Goal: Transaction & Acquisition: Purchase product/service

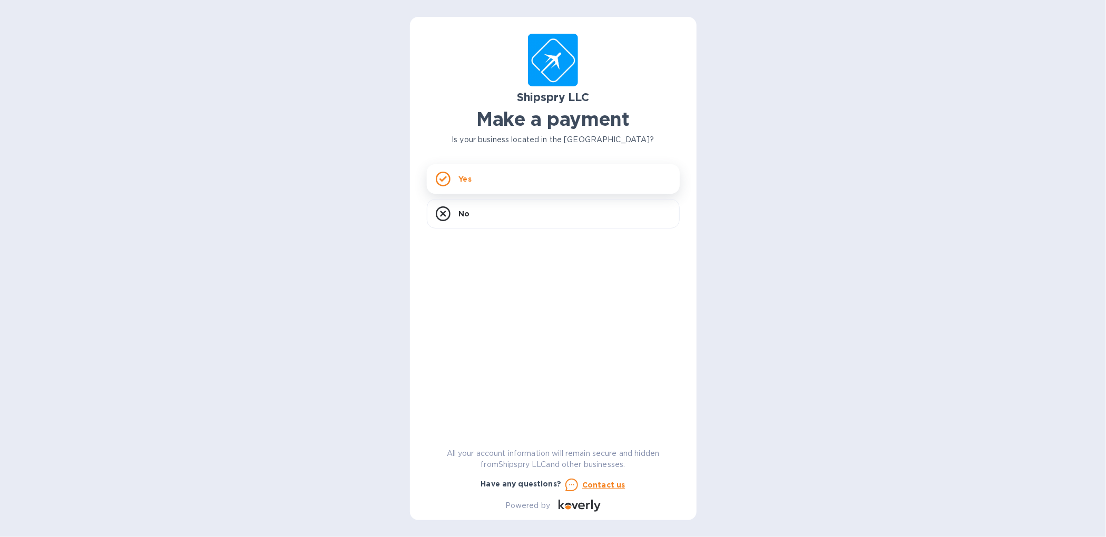
click at [460, 181] on p "Yes" at bounding box center [465, 179] width 13 height 11
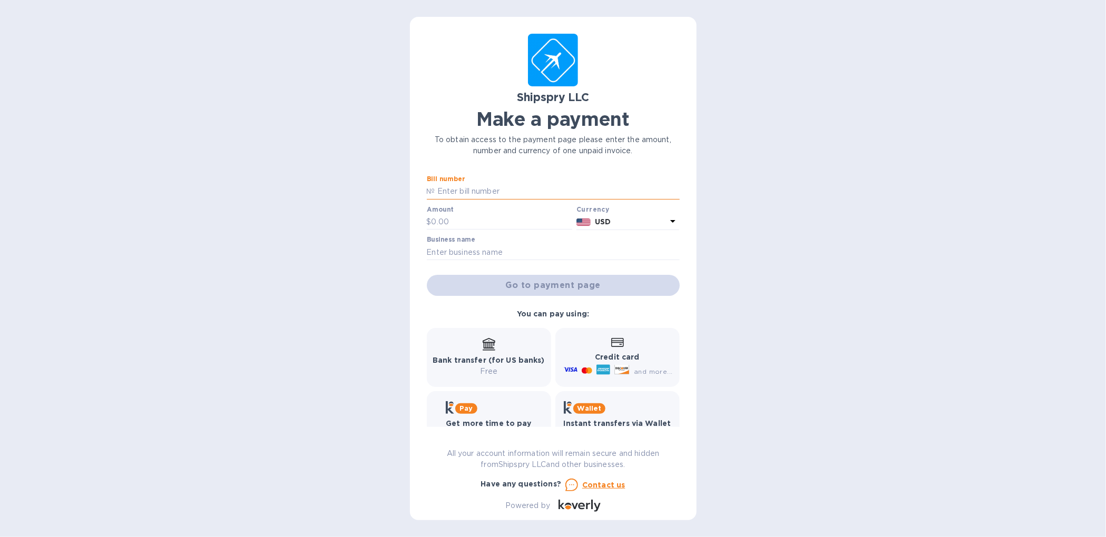
click at [439, 187] on input "text" at bounding box center [557, 192] width 244 height 16
type input "41815B"
click at [462, 220] on input "text" at bounding box center [501, 222] width 141 height 16
type input "201.98"
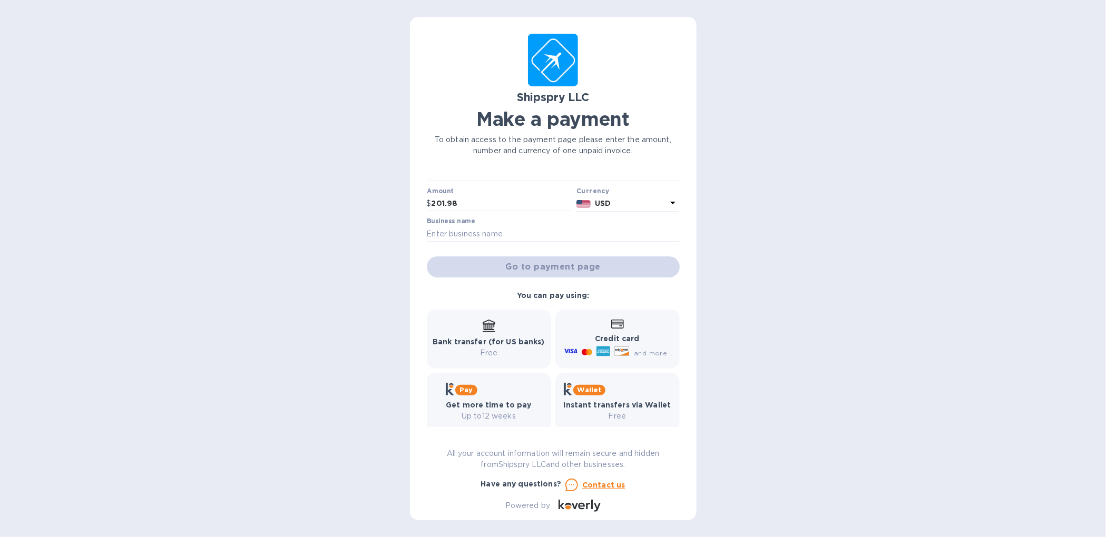
scroll to position [29, 0]
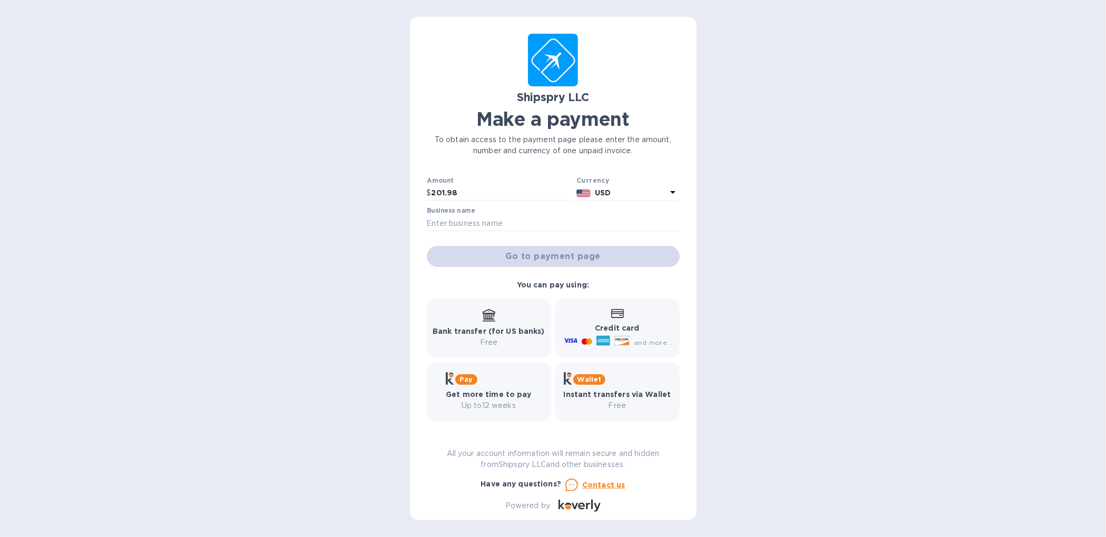
drag, startPoint x: 480, startPoint y: 323, endPoint x: 508, endPoint y: 332, distance: 29.3
click at [480, 323] on div "Bank transfer (for US banks) Free" at bounding box center [489, 328] width 112 height 39
click at [573, 254] on div "Go to payment page" at bounding box center [553, 256] width 257 height 25
click at [485, 335] on b "Bank transfer (for US banks)" at bounding box center [489, 331] width 112 height 8
click at [487, 223] on input "text" at bounding box center [553, 223] width 253 height 16
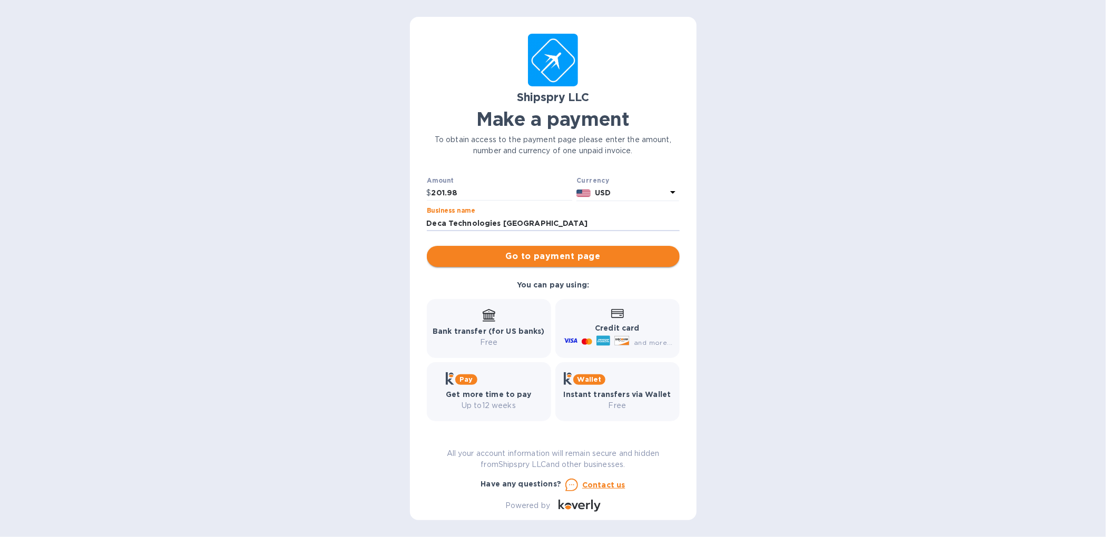
type input "Deca Technologies [GEOGRAPHIC_DATA]"
click at [545, 256] on span "Go to payment page" at bounding box center [553, 256] width 236 height 13
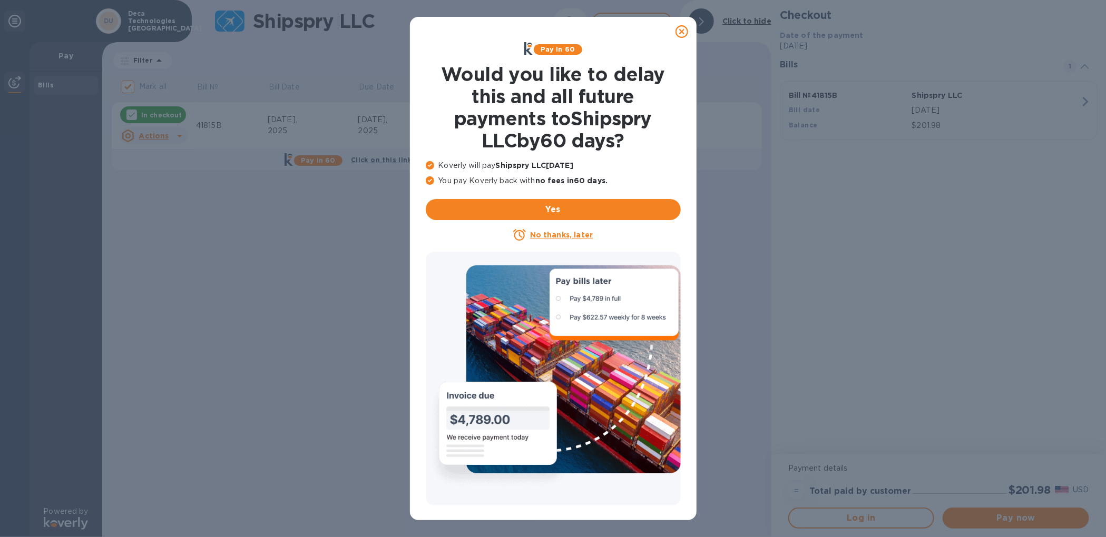
click at [558, 232] on u "No thanks, later" at bounding box center [561, 235] width 63 height 8
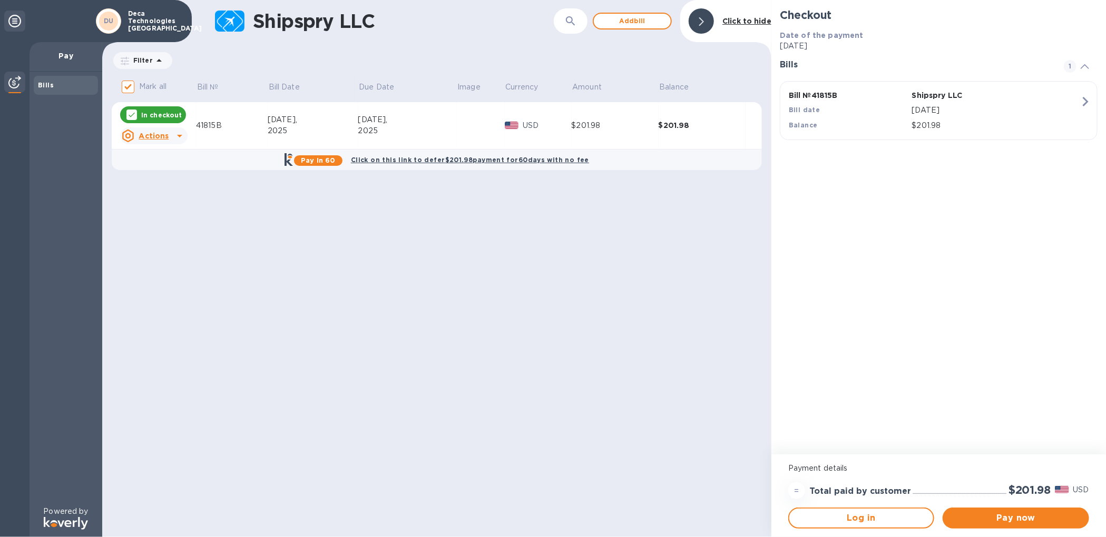
click at [162, 134] on u "Actions" at bounding box center [154, 136] width 30 height 8
click at [169, 177] on b "Open bill" at bounding box center [167, 178] width 35 height 8
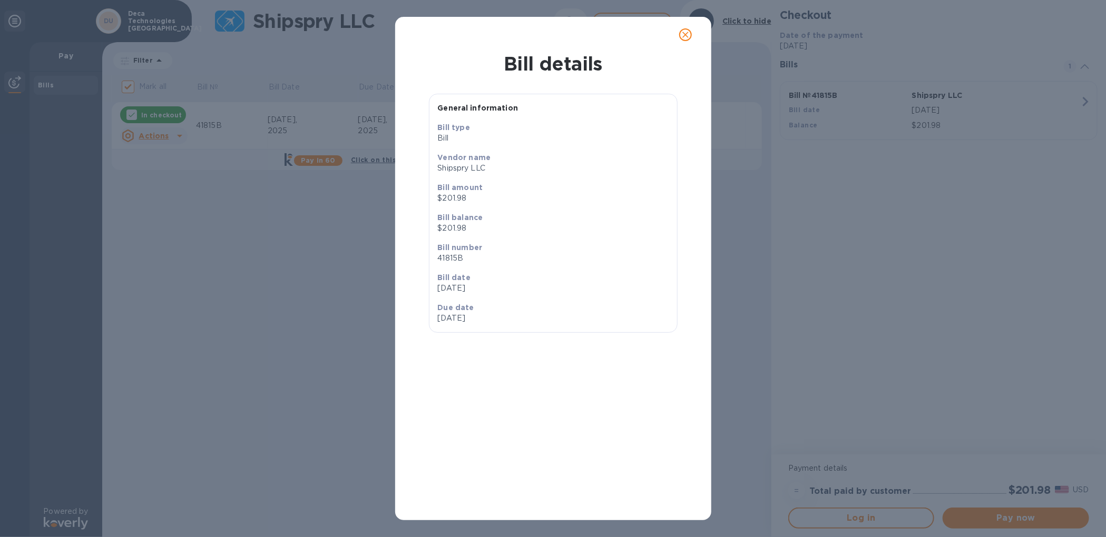
click at [684, 39] on icon "close" at bounding box center [685, 35] width 11 height 11
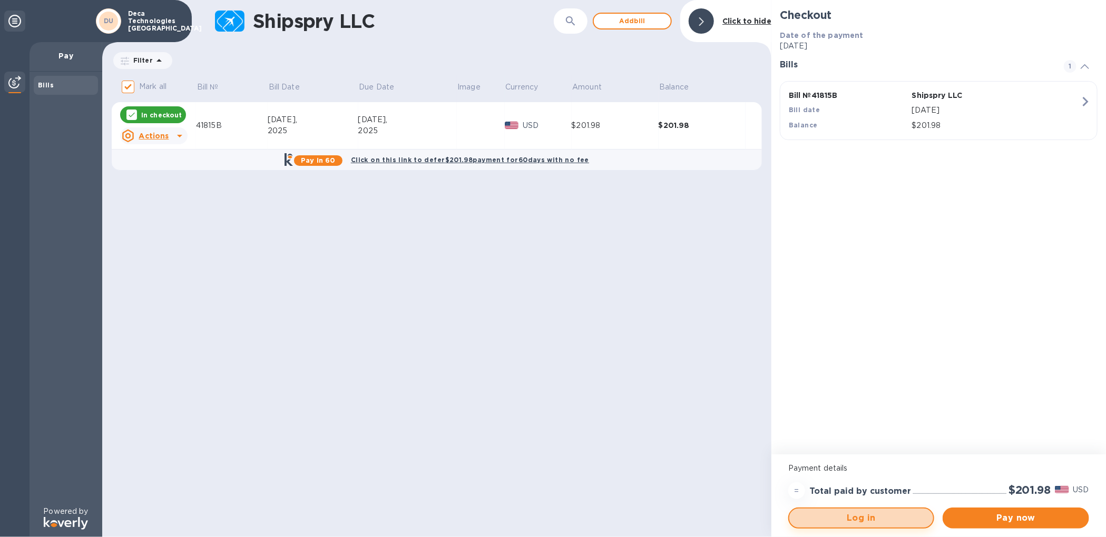
click at [852, 522] on span "Log in" at bounding box center [861, 518] width 127 height 13
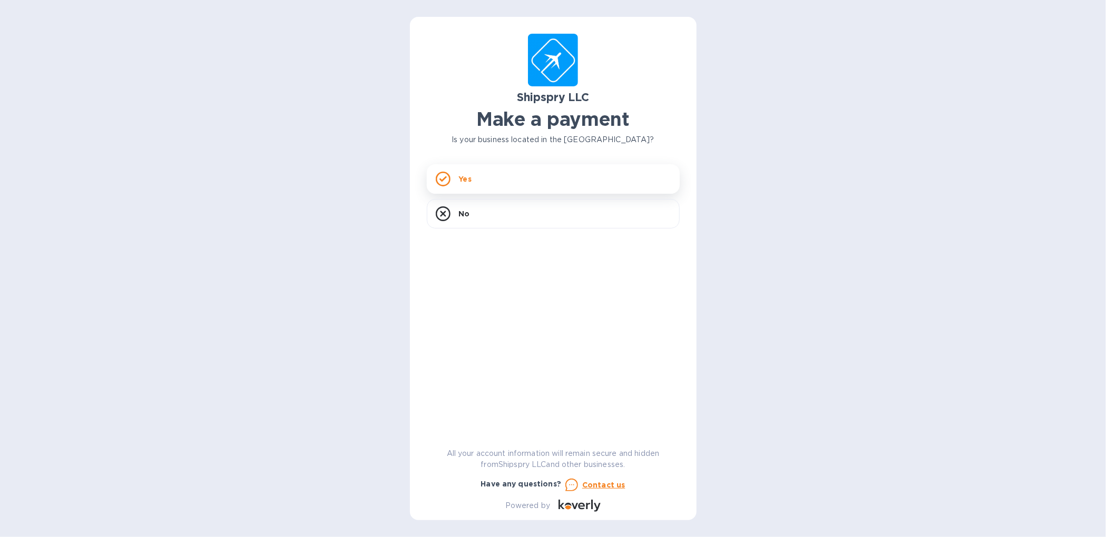
click at [443, 182] on icon at bounding box center [443, 179] width 15 height 15
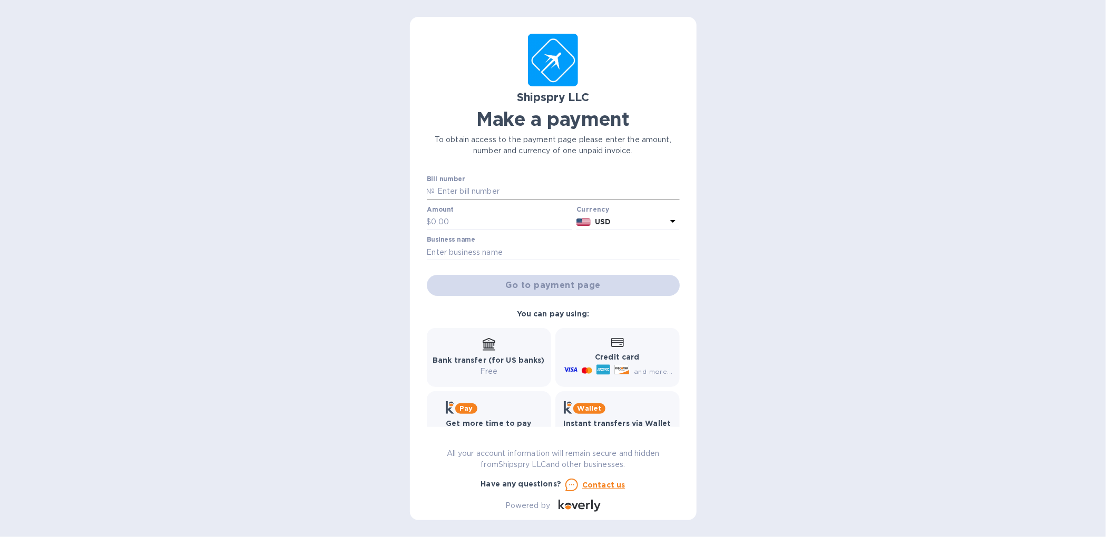
click at [466, 194] on input "text" at bounding box center [557, 192] width 244 height 16
type input "41581B"
click at [474, 222] on input "text" at bounding box center [501, 222] width 141 height 16
type input "201.98"
click at [505, 250] on input "text" at bounding box center [553, 252] width 253 height 16
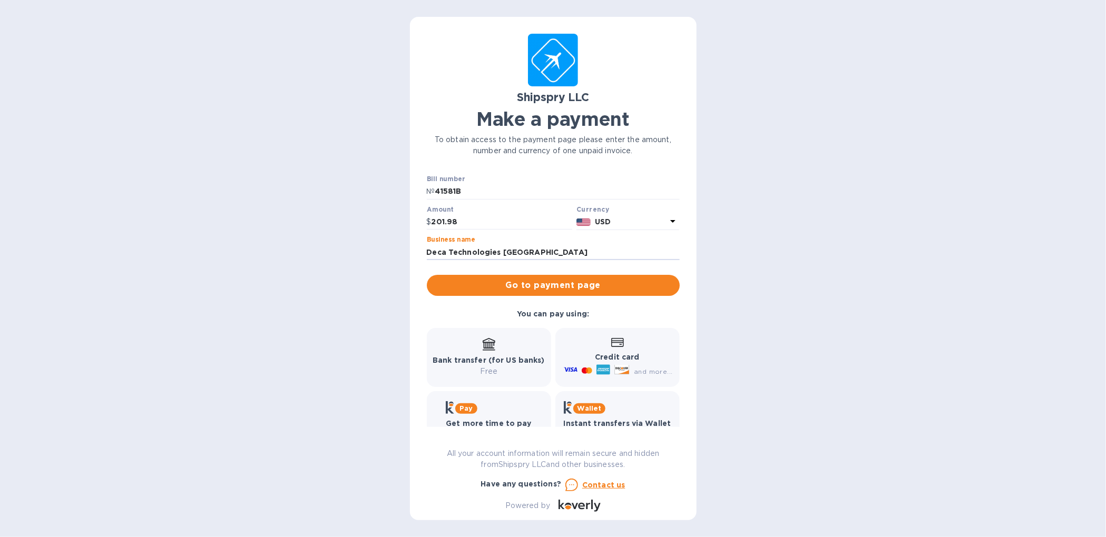
type input "Deca Technologies [GEOGRAPHIC_DATA]"
click at [536, 281] on span "Go to payment page" at bounding box center [553, 285] width 236 height 13
